Goal: Find specific page/section: Find specific page/section

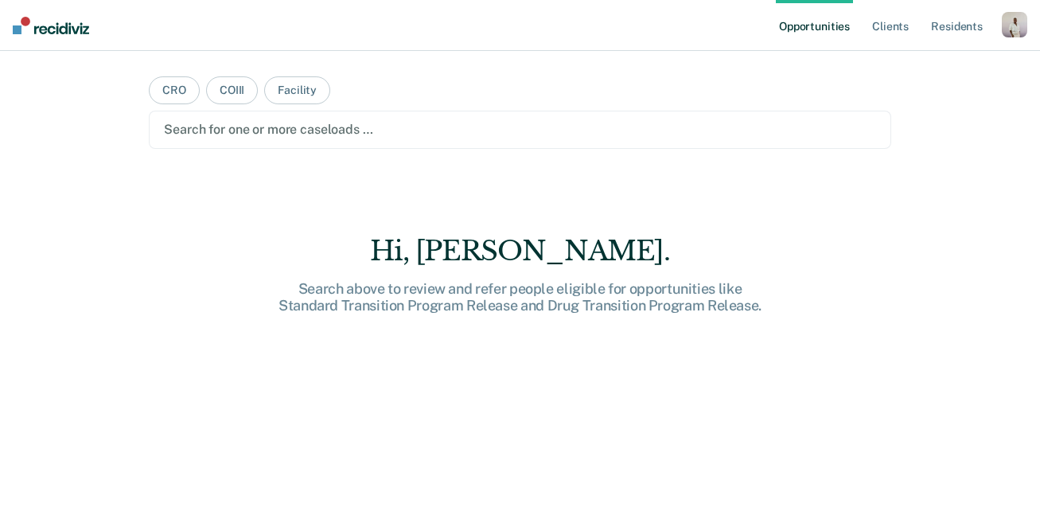
click at [1007, 27] on div "button" at bounding box center [1014, 24] width 25 height 25
click at [909, 69] on link "Profile" at bounding box center [950, 65] width 128 height 14
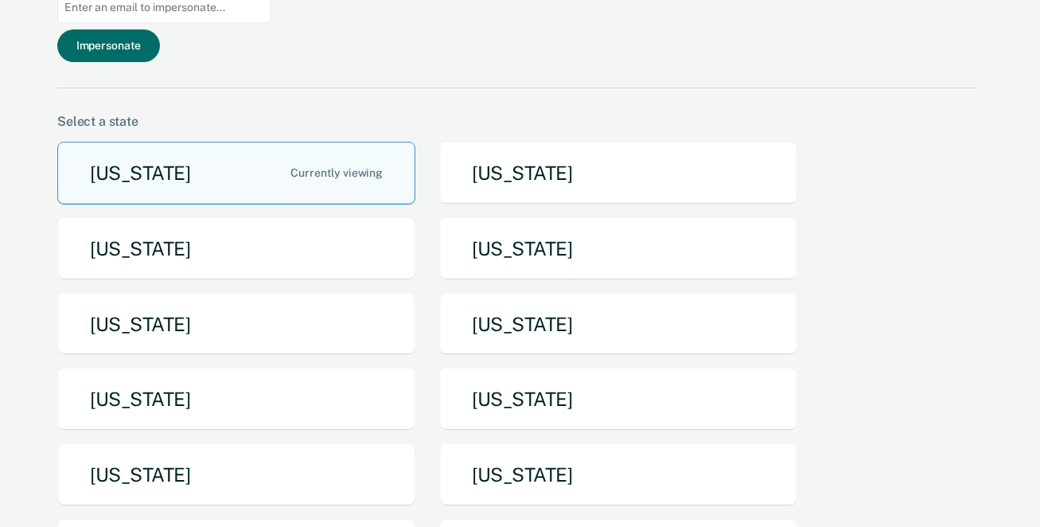
scroll to position [148, 0]
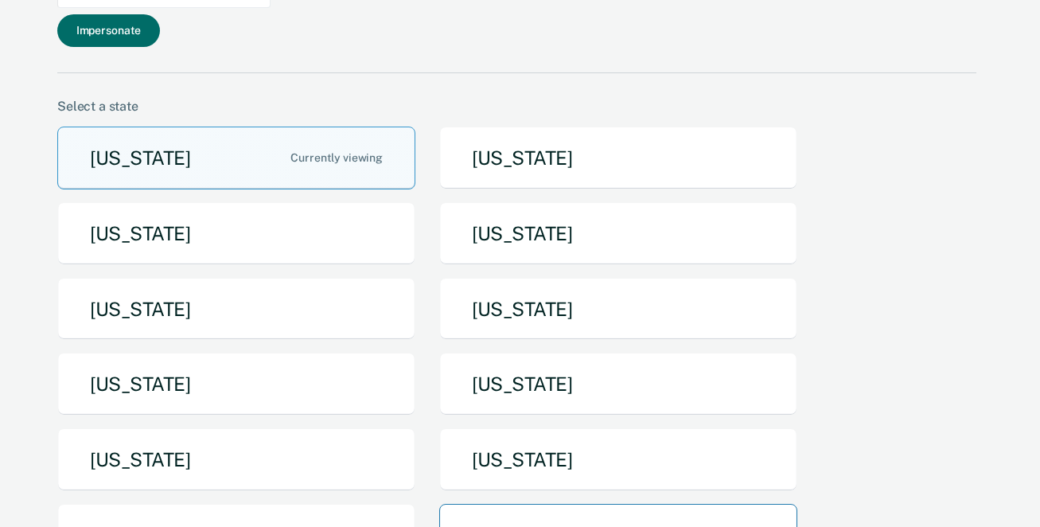
click at [506, 504] on button "[US_STATE]" at bounding box center [618, 535] width 358 height 63
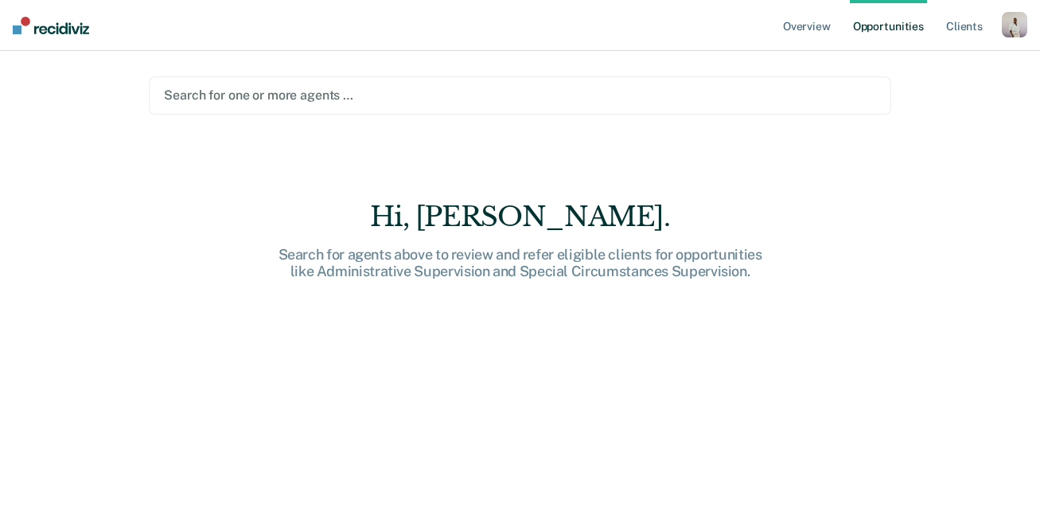
click at [649, 102] on div at bounding box center [519, 95] width 711 height 18
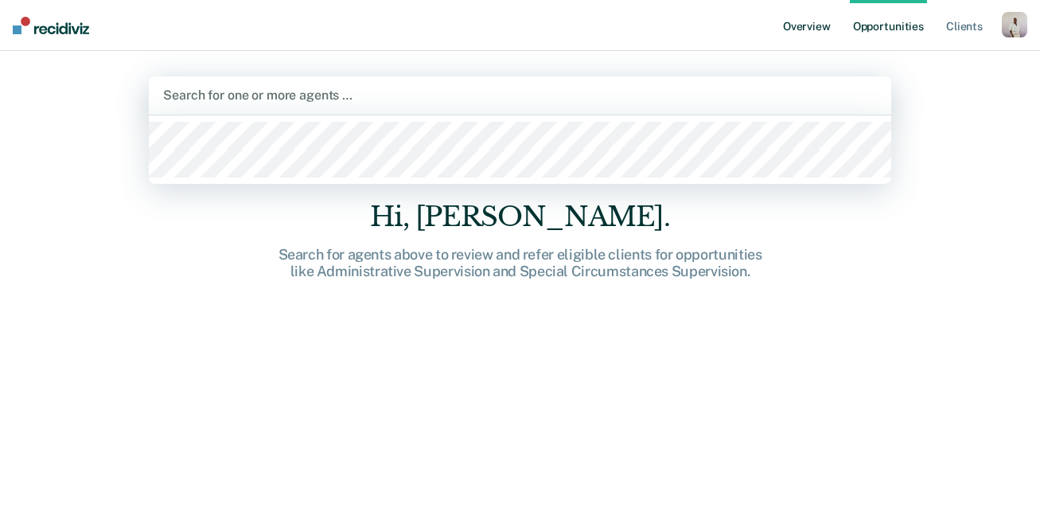
click at [807, 44] on link "Overview" at bounding box center [807, 25] width 54 height 51
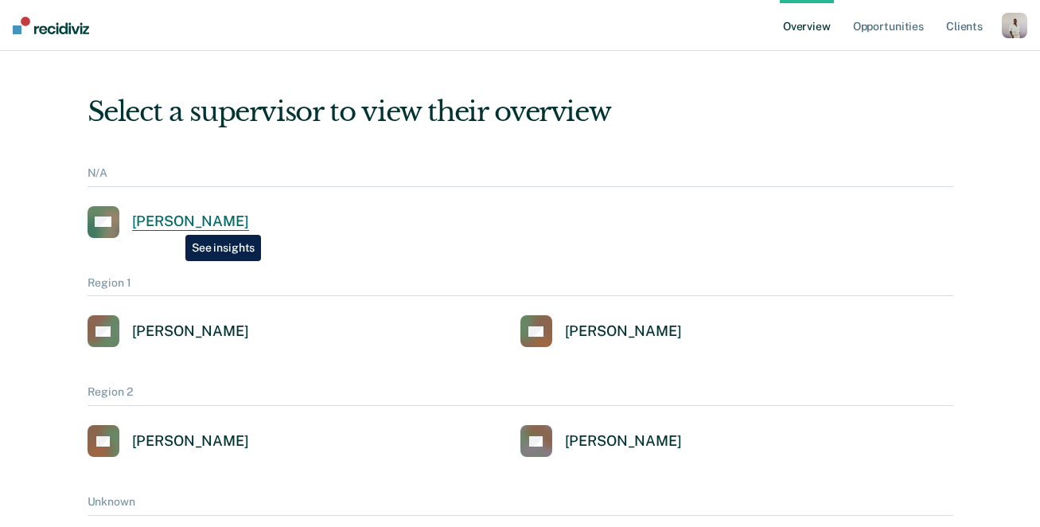
click at [173, 223] on div "[PERSON_NAME]" at bounding box center [190, 221] width 117 height 18
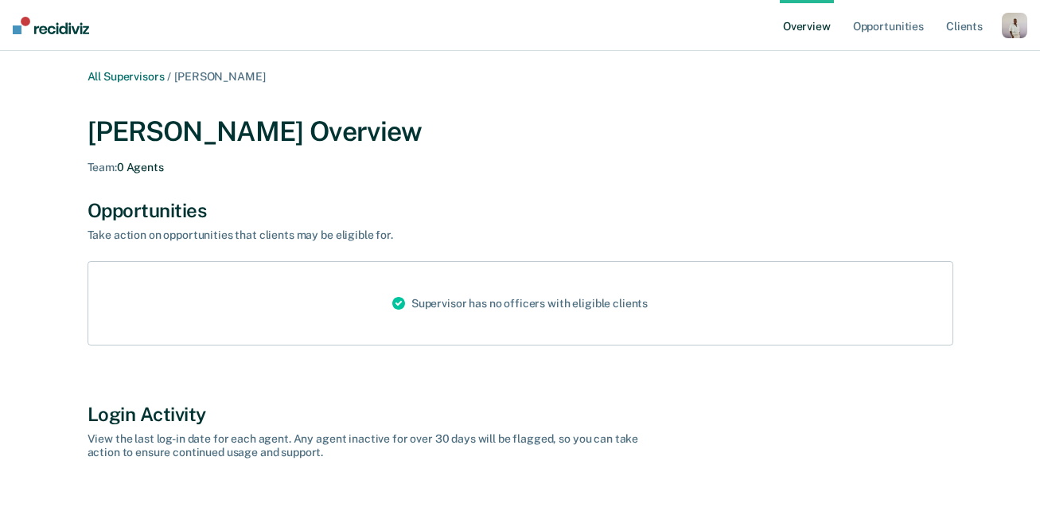
scroll to position [33, 0]
